Goal: Check status: Check status

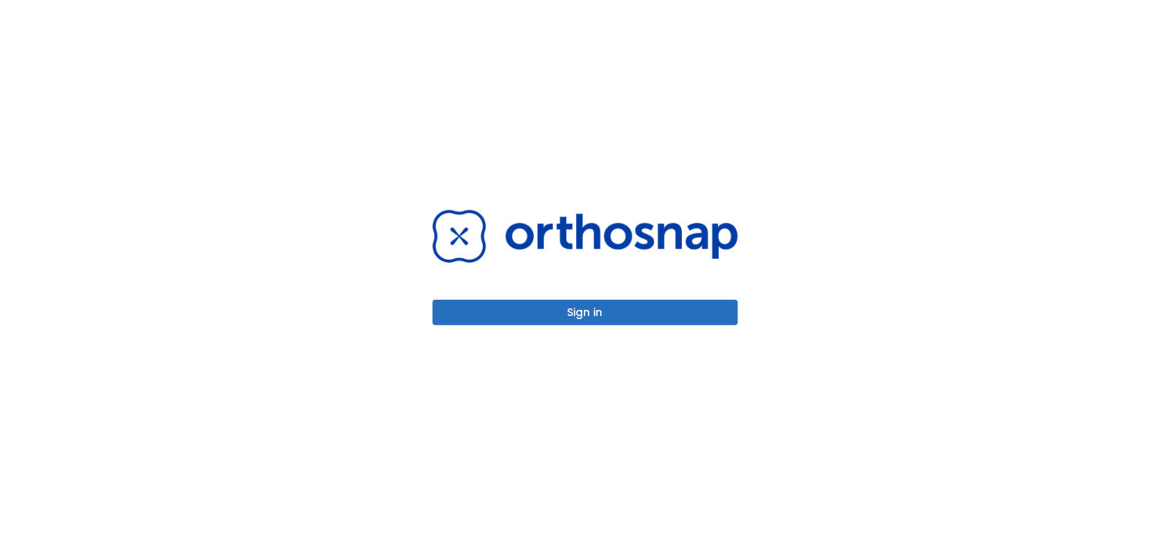
click at [494, 318] on button "Sign in" at bounding box center [585, 312] width 305 height 25
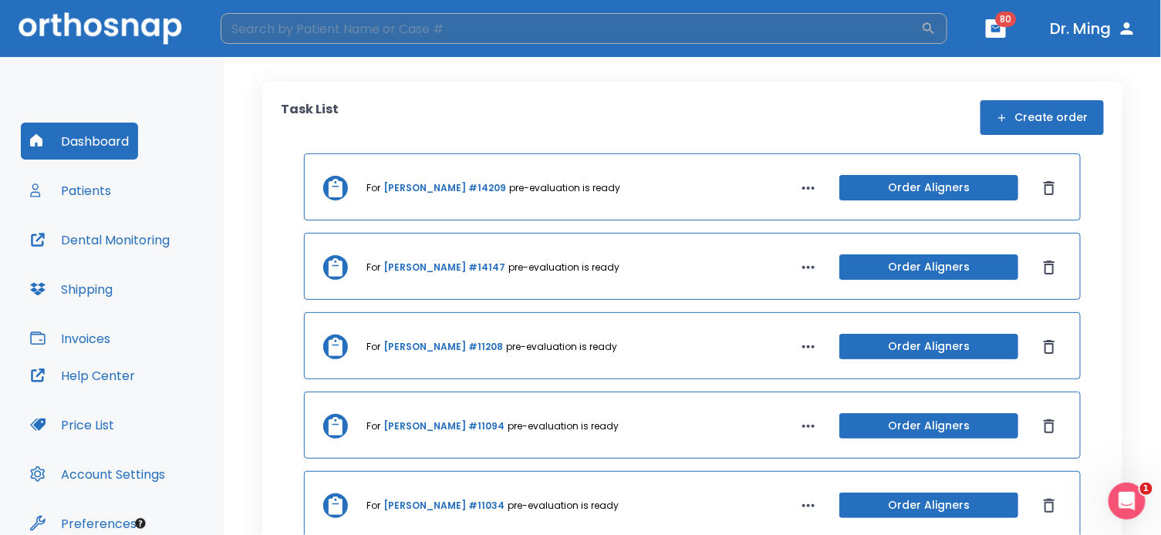
click at [363, 26] on input "search" at bounding box center [571, 28] width 700 height 31
type input "jolina"
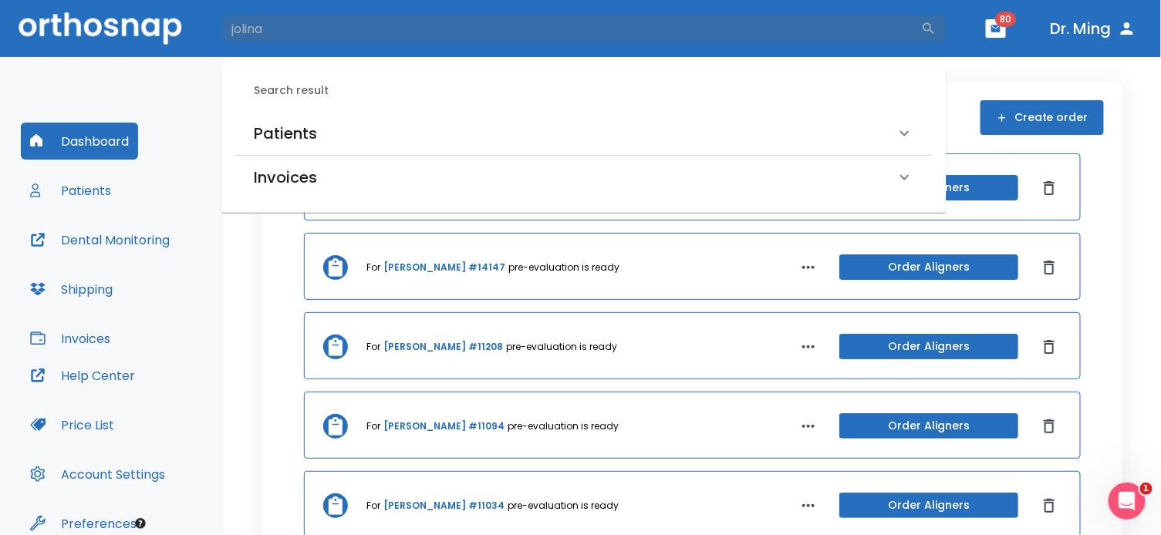
click at [286, 137] on h6 "Patients" at bounding box center [285, 133] width 63 height 25
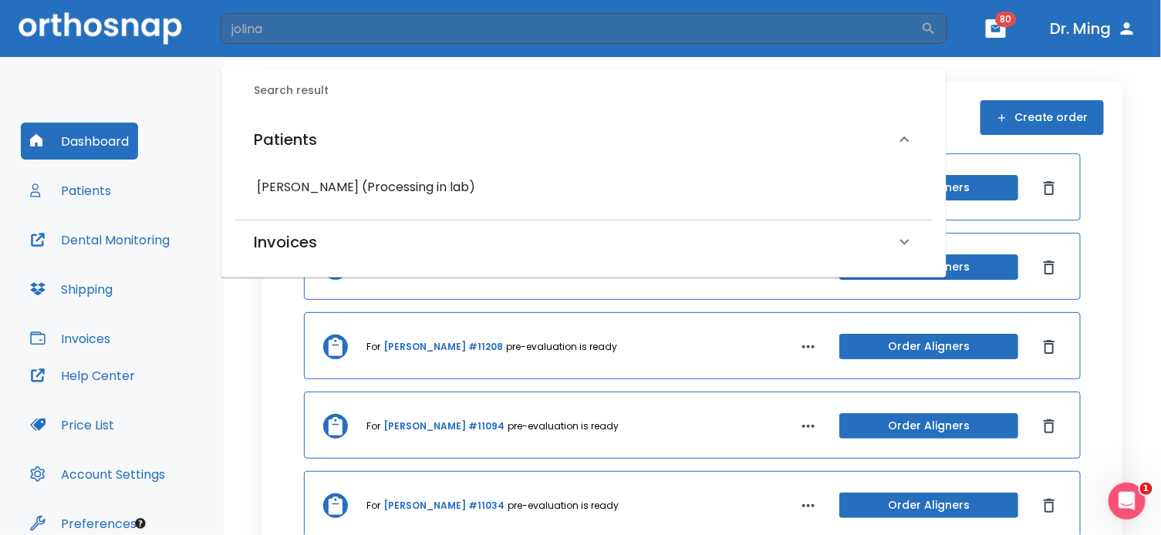
click at [289, 184] on h6 "Jolina Lam (Processing in lab)" at bounding box center [584, 188] width 654 height 22
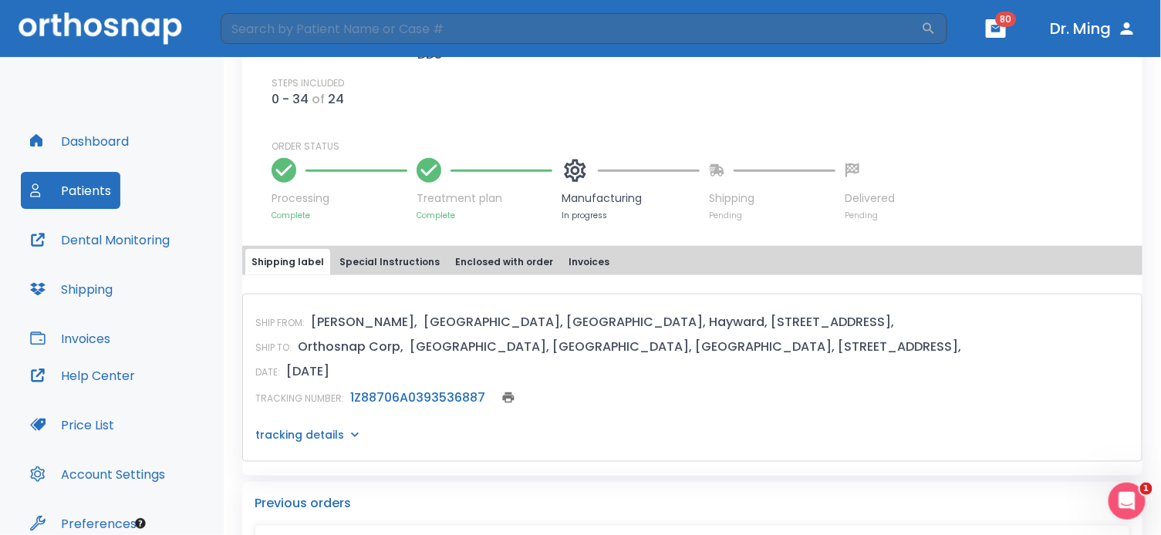
scroll to position [528, 0]
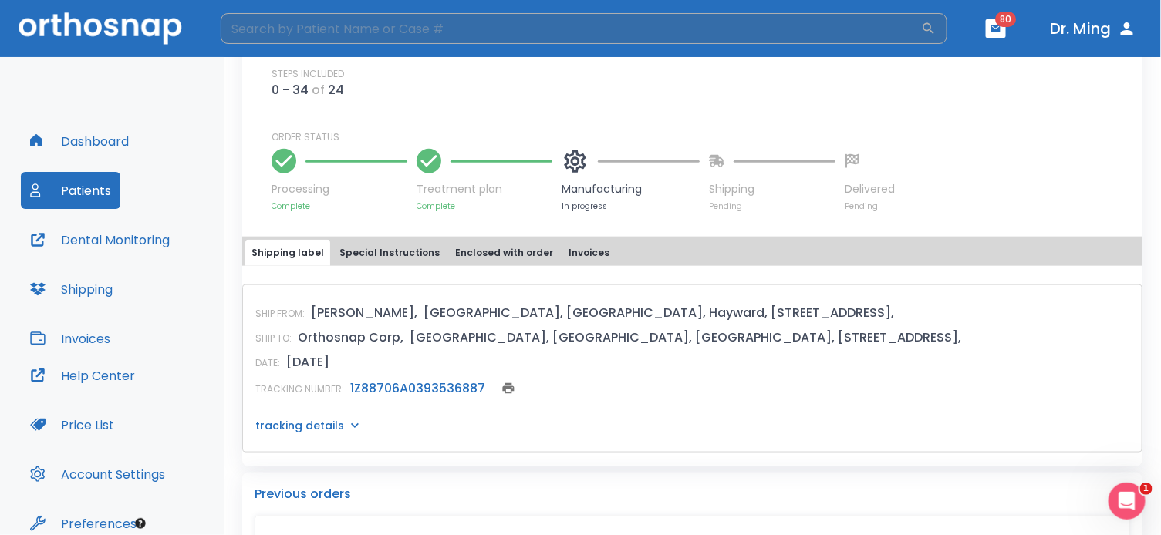
click at [559, 27] on input "search" at bounding box center [571, 28] width 700 height 31
type input "jessica"
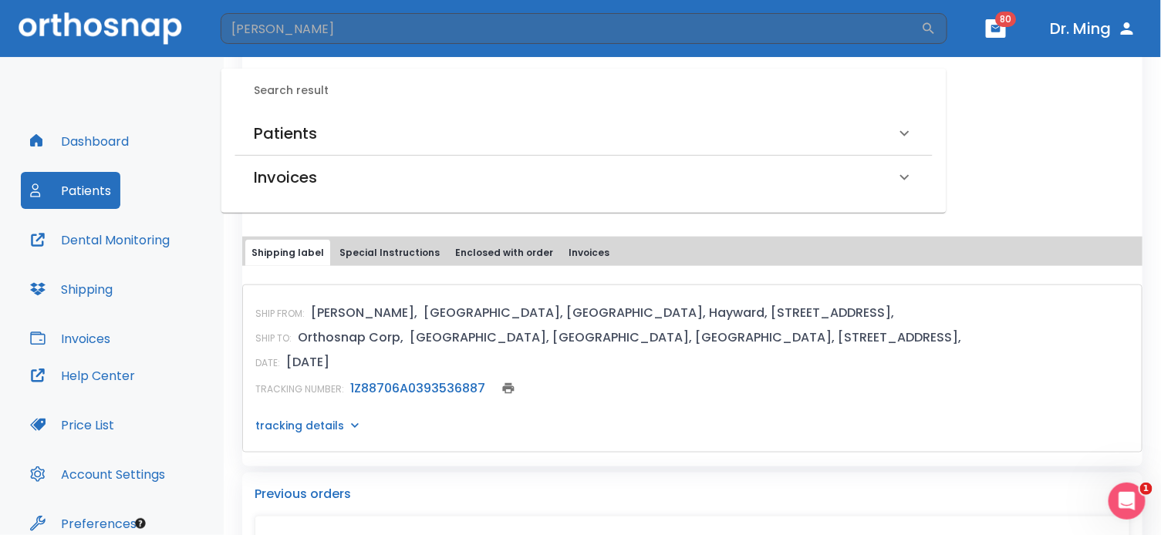
click at [352, 156] on div "Invoices Jessica Tan, Paid (414.76$) Jessica Tan, Paid (314.76$) Jessica Tan, P…" at bounding box center [583, 177] width 697 height 43
click at [336, 137] on div "Patients" at bounding box center [575, 133] width 642 height 25
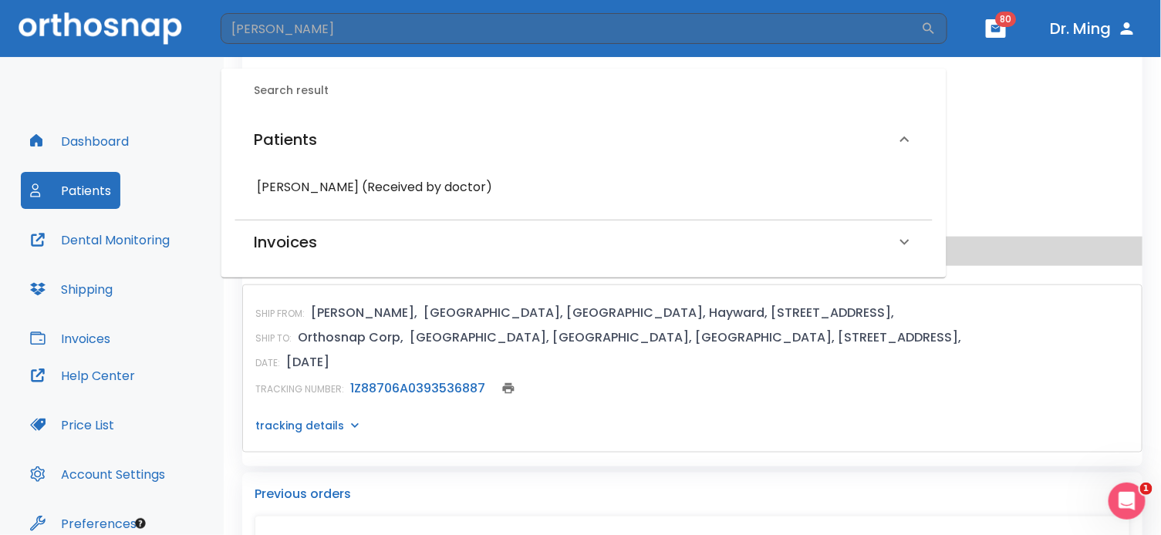
click at [329, 189] on h6 "Jessica Tan (Received by doctor)" at bounding box center [584, 188] width 654 height 22
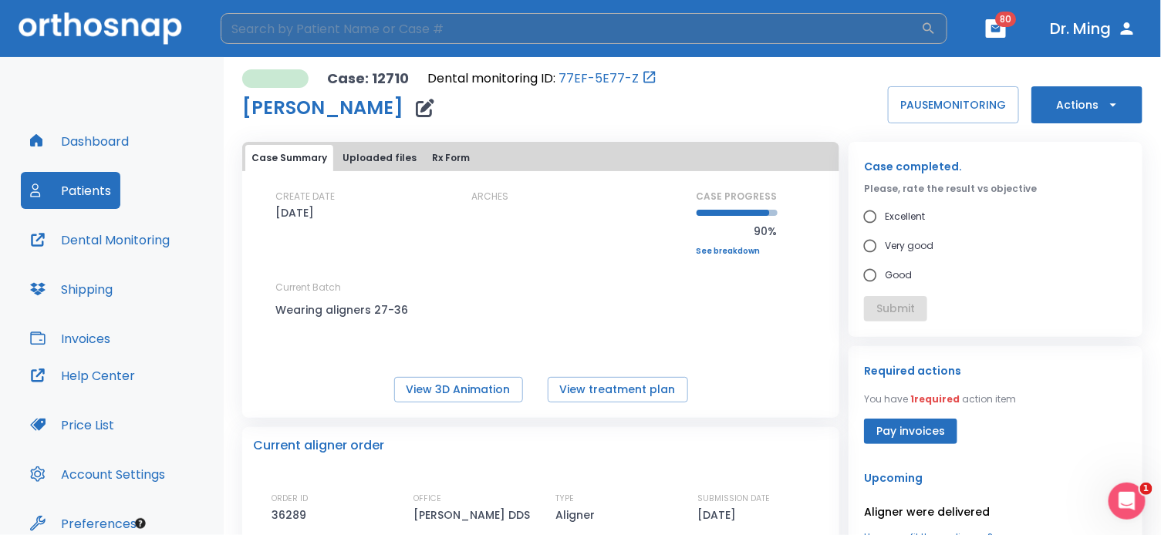
click at [325, 32] on input "search" at bounding box center [571, 28] width 700 height 31
type input "jolina"
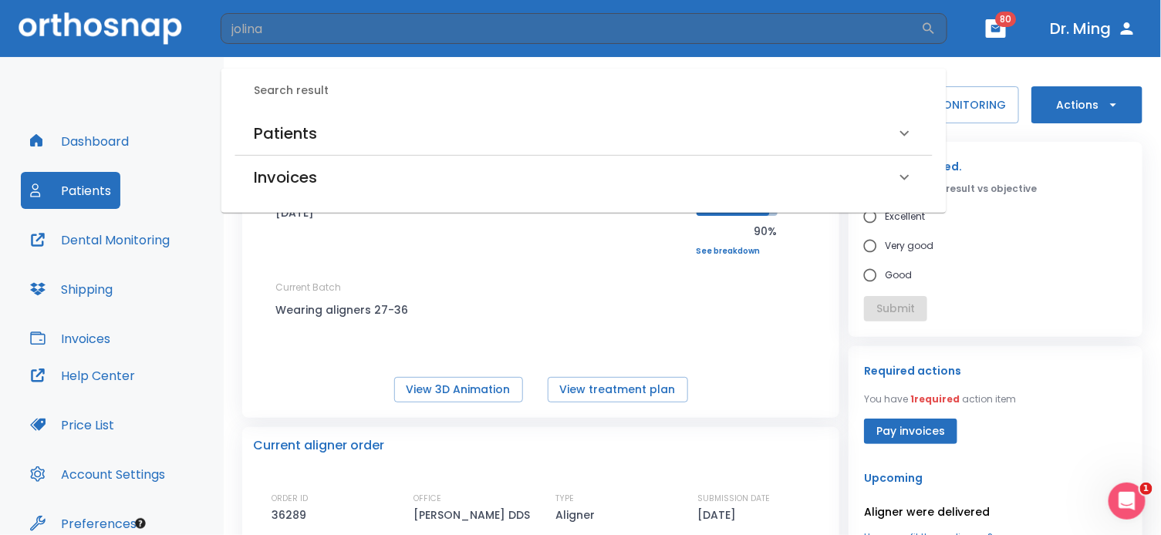
click at [294, 121] on h6 "Patients" at bounding box center [285, 133] width 63 height 25
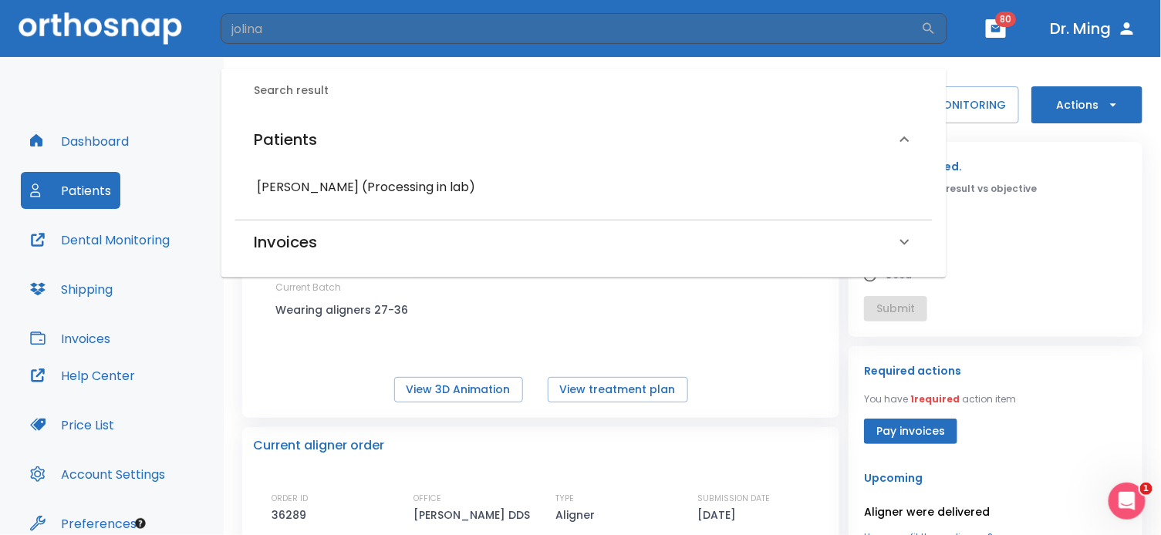
click at [302, 195] on h6 "Jolina Lam (Processing in lab)" at bounding box center [584, 188] width 654 height 22
